Goal: Find specific page/section: Find specific page/section

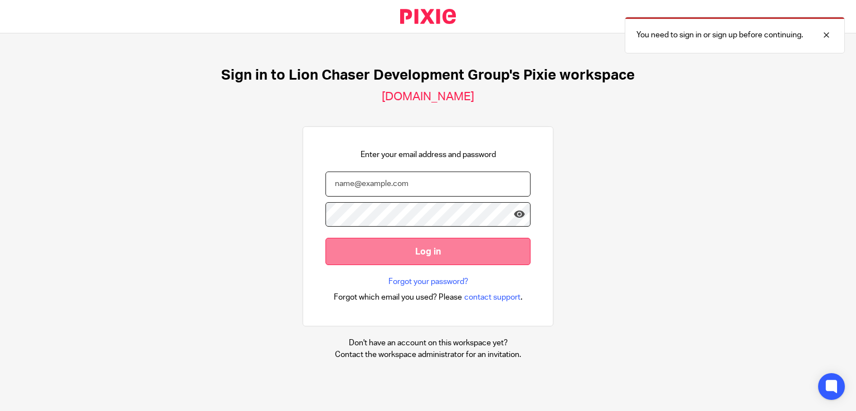
type input "[EMAIL_ADDRESS][DOMAIN_NAME]"
click at [412, 246] on input "Log in" at bounding box center [427, 251] width 205 height 27
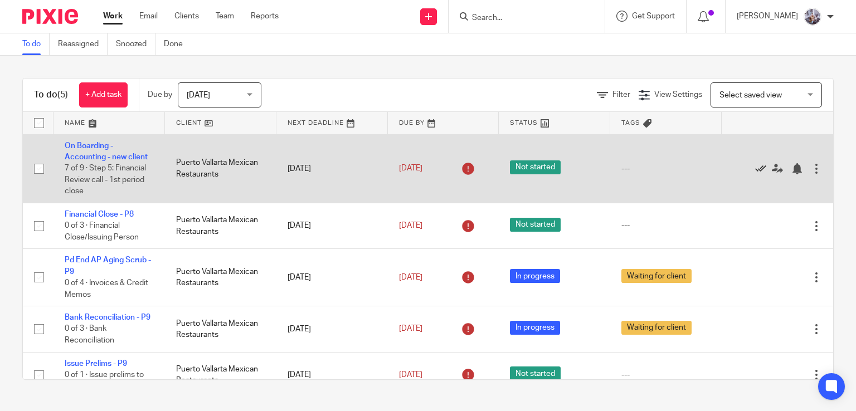
click at [755, 168] on icon at bounding box center [760, 168] width 11 height 11
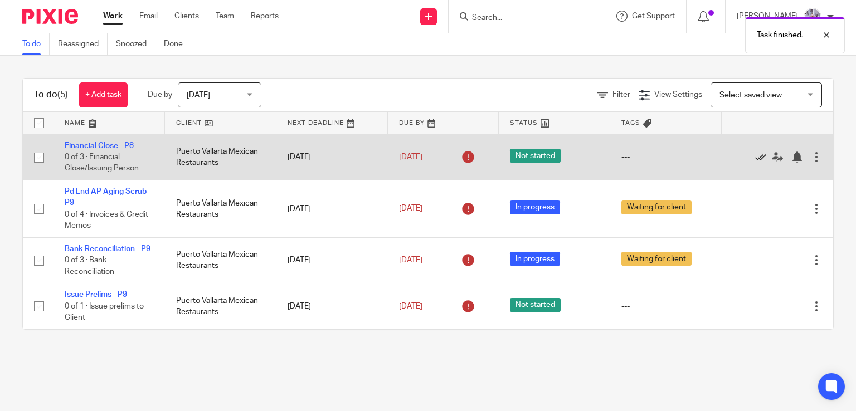
click at [755, 157] on icon at bounding box center [760, 157] width 11 height 11
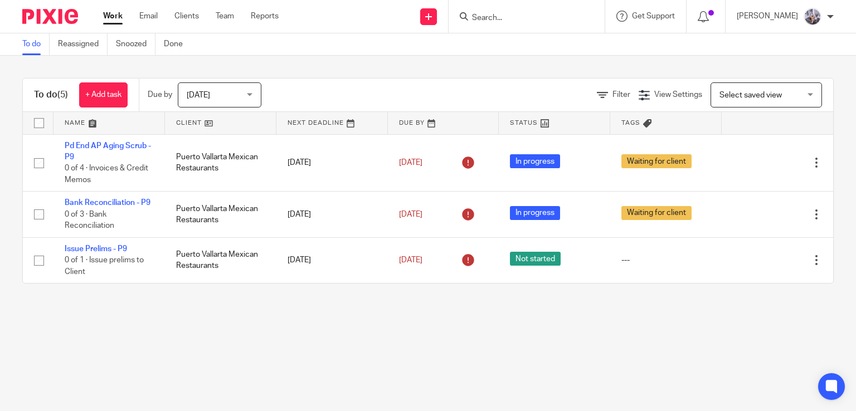
click at [486, 17] on input "Search" at bounding box center [521, 18] width 100 height 10
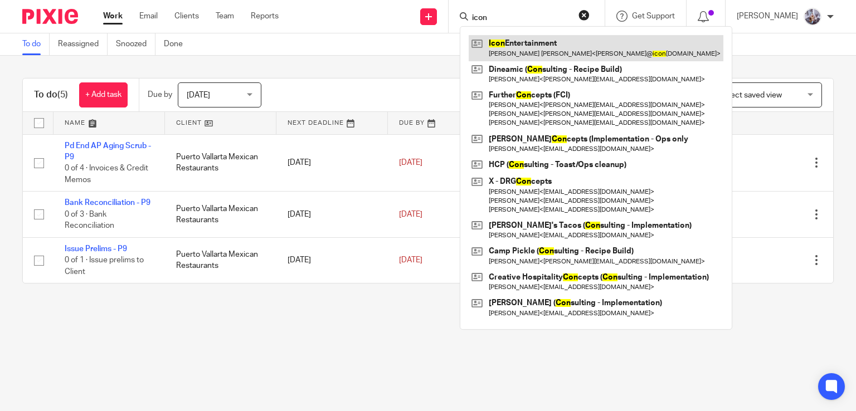
type input "icon"
click at [516, 41] on link at bounding box center [595, 48] width 255 height 26
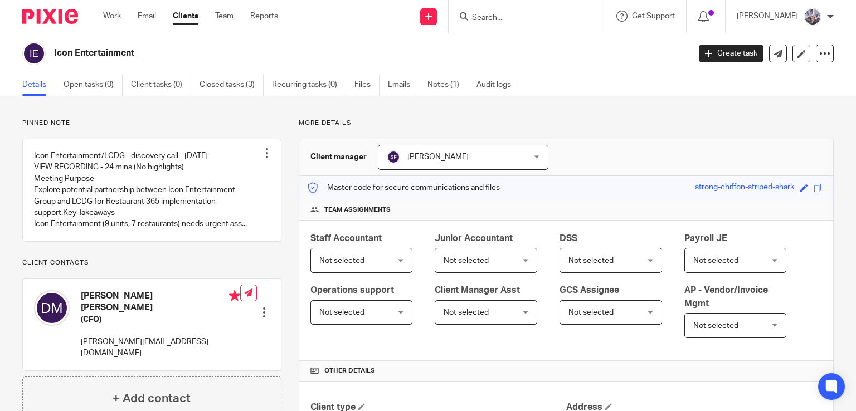
click at [511, 11] on form at bounding box center [530, 16] width 119 height 14
click at [486, 17] on input "Search" at bounding box center [521, 18] width 100 height 10
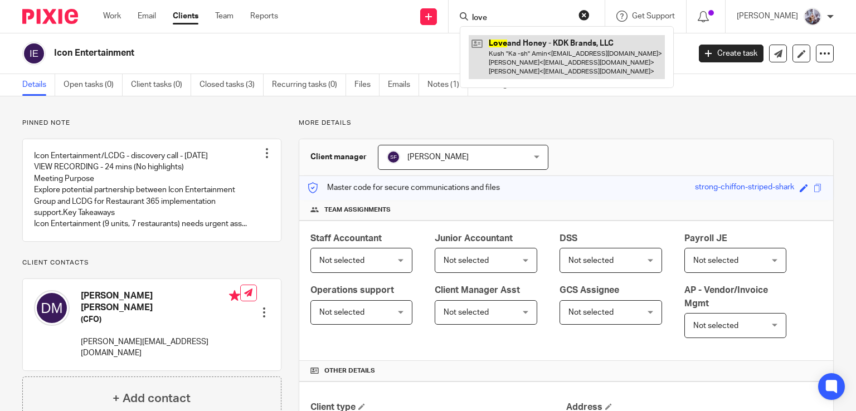
type input "love"
click at [516, 59] on link at bounding box center [566, 57] width 196 height 44
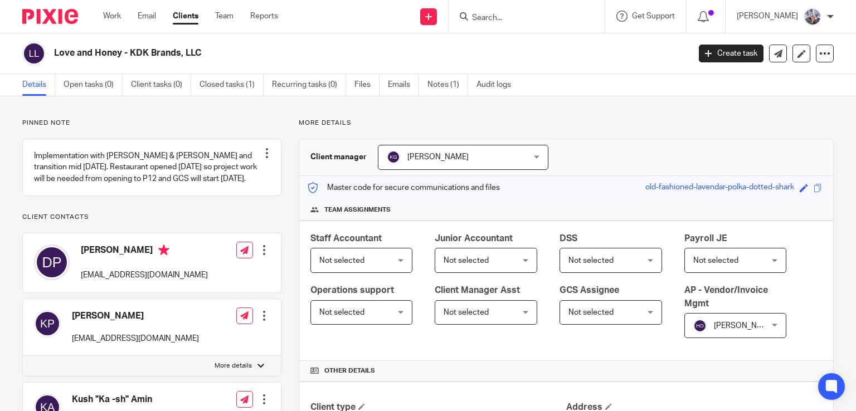
click at [621, 143] on div "Client manager [PERSON_NAME] [PERSON_NAME] [PERSON_NAME] [PERSON_NAME] Admin - …" at bounding box center [566, 157] width 534 height 37
